Goal: Book appointment/travel/reservation

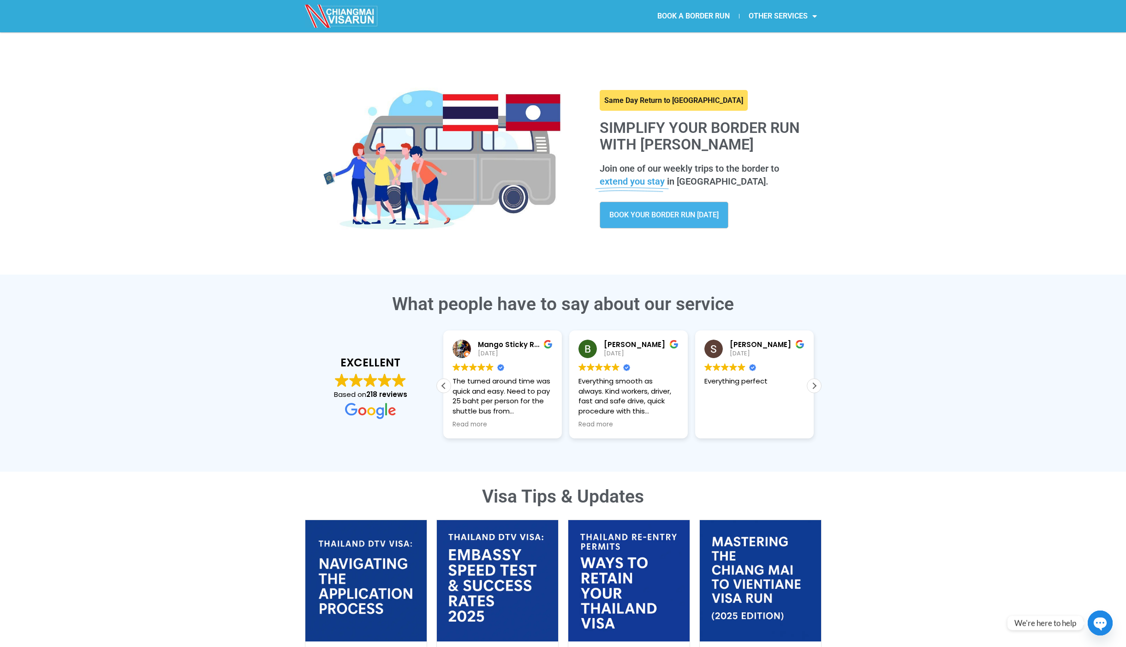
click at [645, 217] on span "BOOK YOUR BORDER RUN [DATE]" at bounding box center [664, 214] width 109 height 7
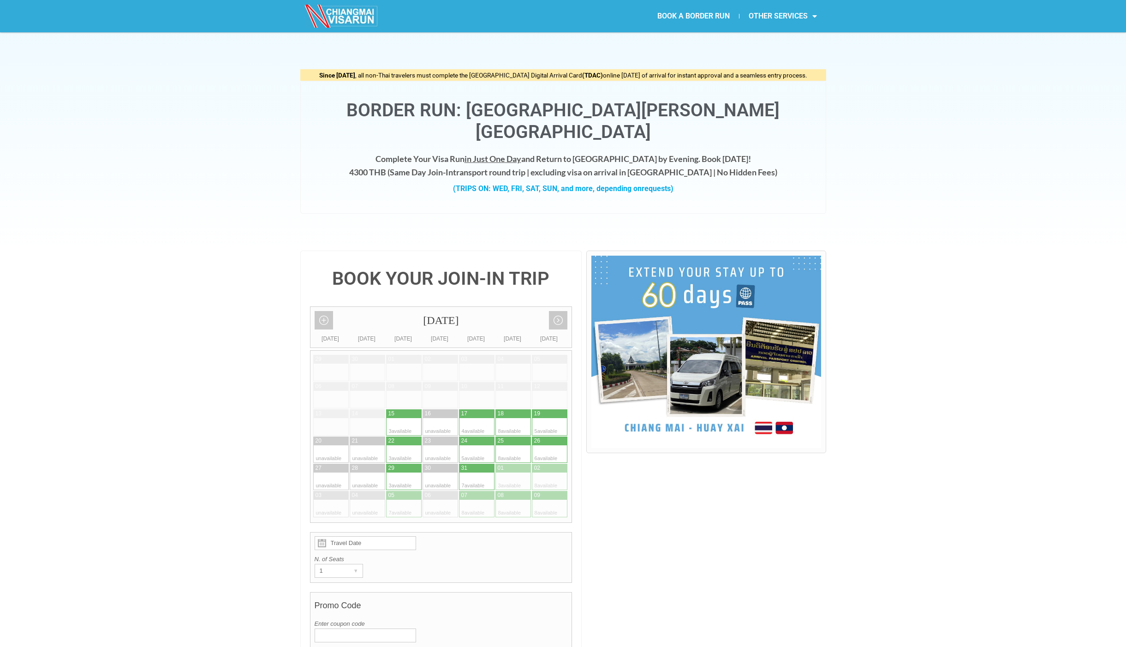
click at [407, 409] on div at bounding box center [413, 413] width 18 height 9
type input "15 October 2025"
radio input "true"
click at [347, 18] on img at bounding box center [342, 16] width 74 height 23
